Goal: Information Seeking & Learning: Learn about a topic

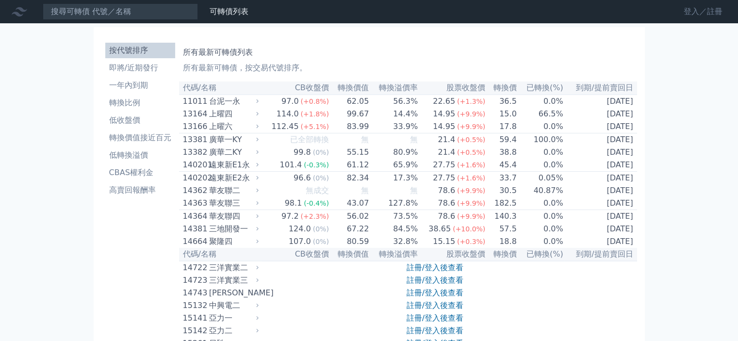
click at [716, 11] on link "登入／註冊" at bounding box center [703, 12] width 54 height 16
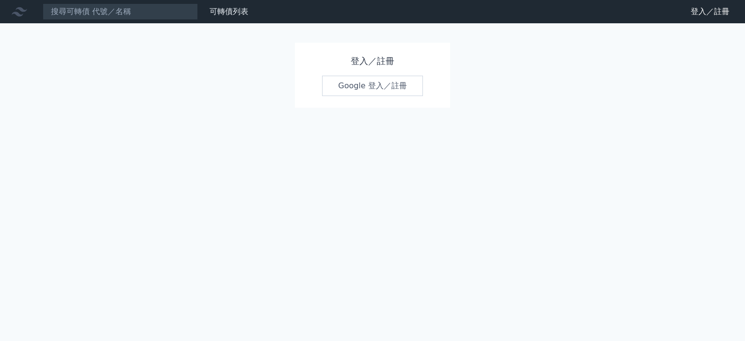
click at [381, 81] on link "Google 登入／註冊" at bounding box center [372, 86] width 101 height 20
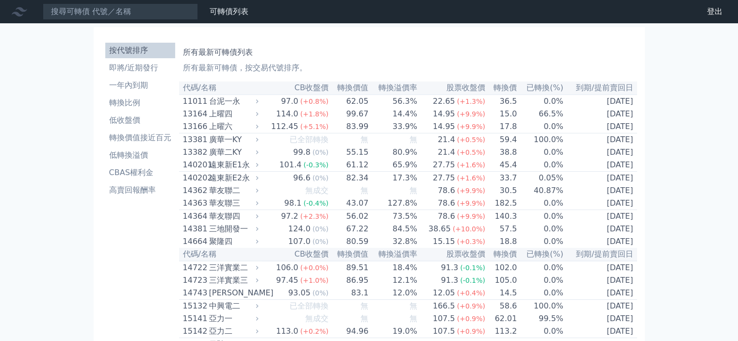
scroll to position [1387, 0]
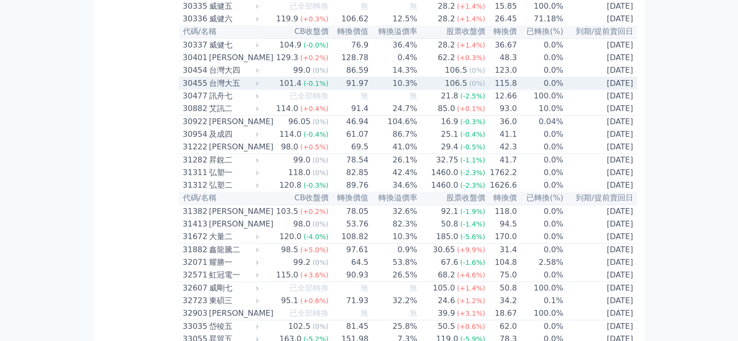
click at [429, 90] on td "106.5 (0%)" at bounding box center [452, 83] width 68 height 13
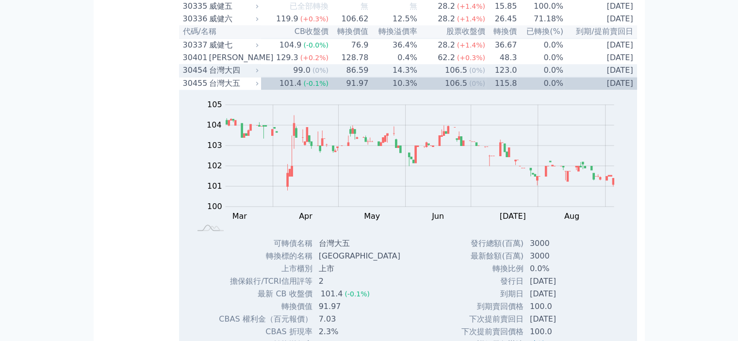
click at [400, 77] on td "14.3%" at bounding box center [393, 70] width 49 height 13
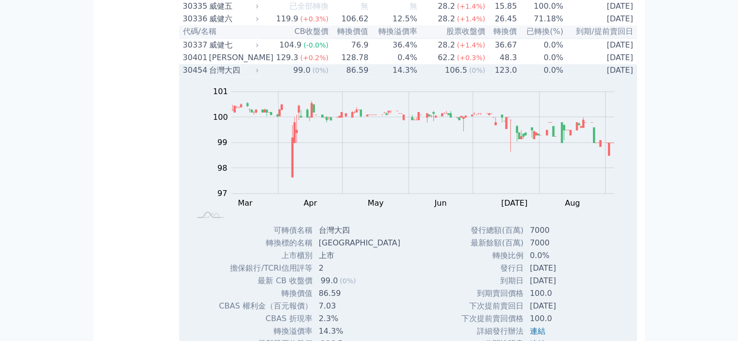
scroll to position [1597, 0]
